Goal: Information Seeking & Learning: Learn about a topic

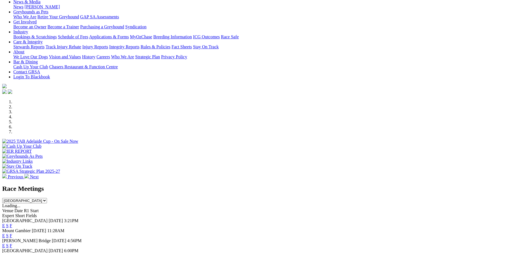
scroll to position [111, 0]
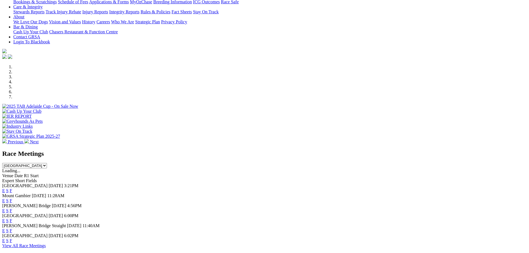
click at [12, 188] on link "F" at bounding box center [11, 190] width 2 height 5
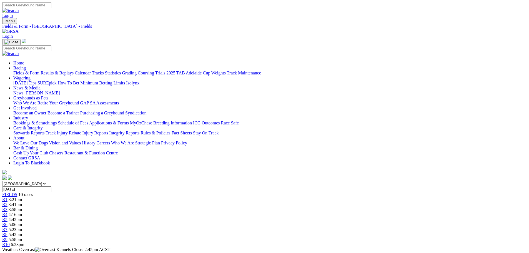
click at [39, 71] on link "Fields & Form" at bounding box center [26, 73] width 26 height 5
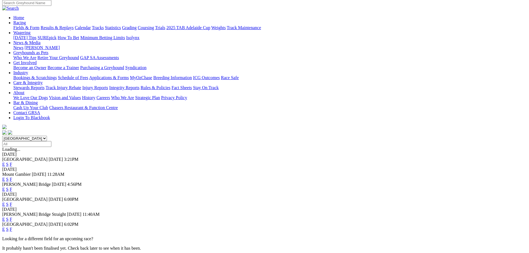
scroll to position [56, 0]
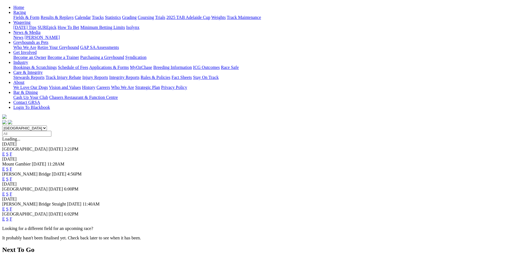
click at [12, 192] on link "F" at bounding box center [11, 194] width 2 height 5
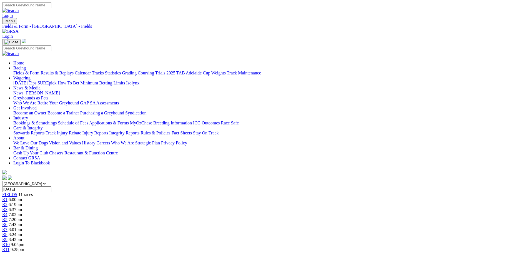
click at [39, 71] on link "Fields & Form" at bounding box center [26, 73] width 26 height 5
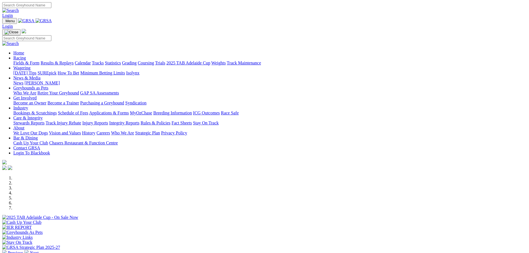
click at [91, 61] on link "Calendar" at bounding box center [83, 63] width 16 height 5
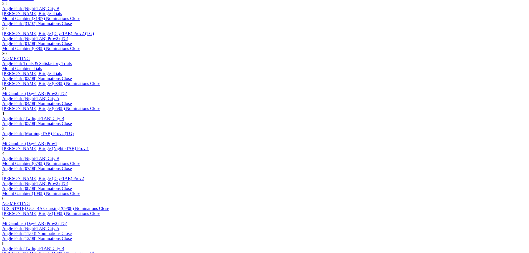
scroll to position [333, 0]
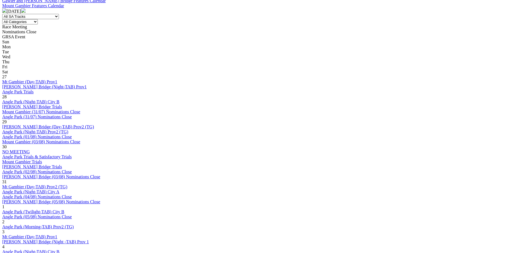
scroll to position [305, 0]
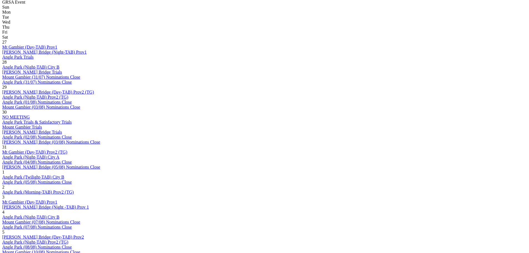
scroll to position [278, 0]
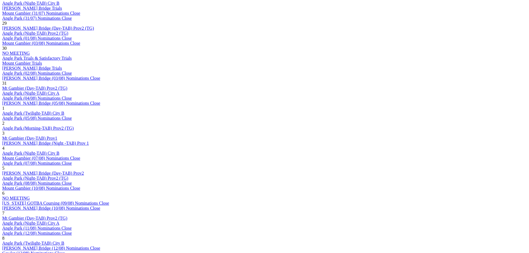
scroll to position [333, 0]
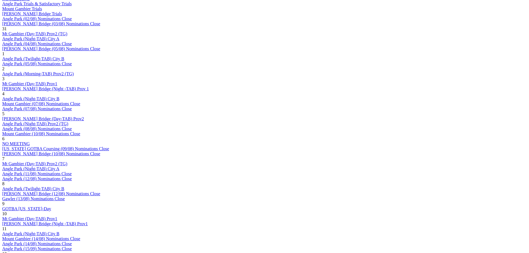
scroll to position [389, 0]
